Goal: Task Accomplishment & Management: Manage account settings

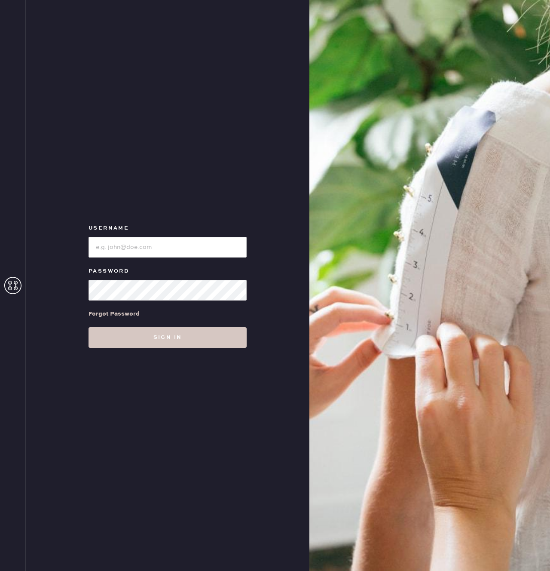
click at [144, 248] on input "loginName" at bounding box center [168, 247] width 158 height 21
click at [0, 570] on com-1password-button at bounding box center [0, 571] width 0 height 0
type input "[PERSON_NAME][EMAIL_ADDRESS][PERSON_NAME][DOMAIN_NAME]"
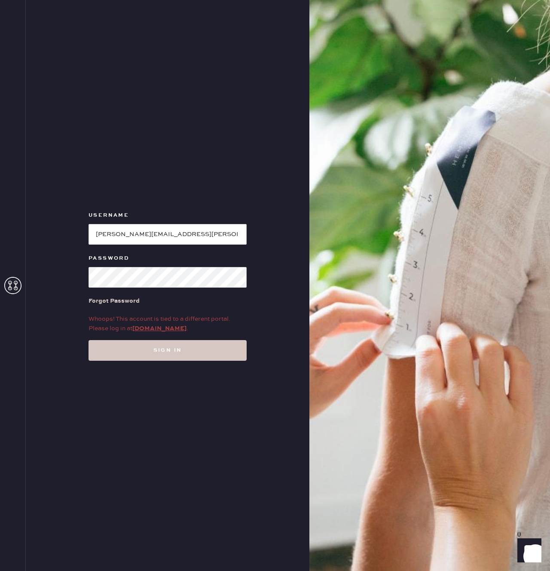
click at [272, 278] on div "Username Password Forgot Password Whoops! This account is tied to a different p…" at bounding box center [168, 285] width 284 height 571
click at [268, 280] on div "Username Password Forgot Password Whoops! This account is tied to a different p…" at bounding box center [168, 285] width 284 height 571
